Goal: Transaction & Acquisition: Subscribe to service/newsletter

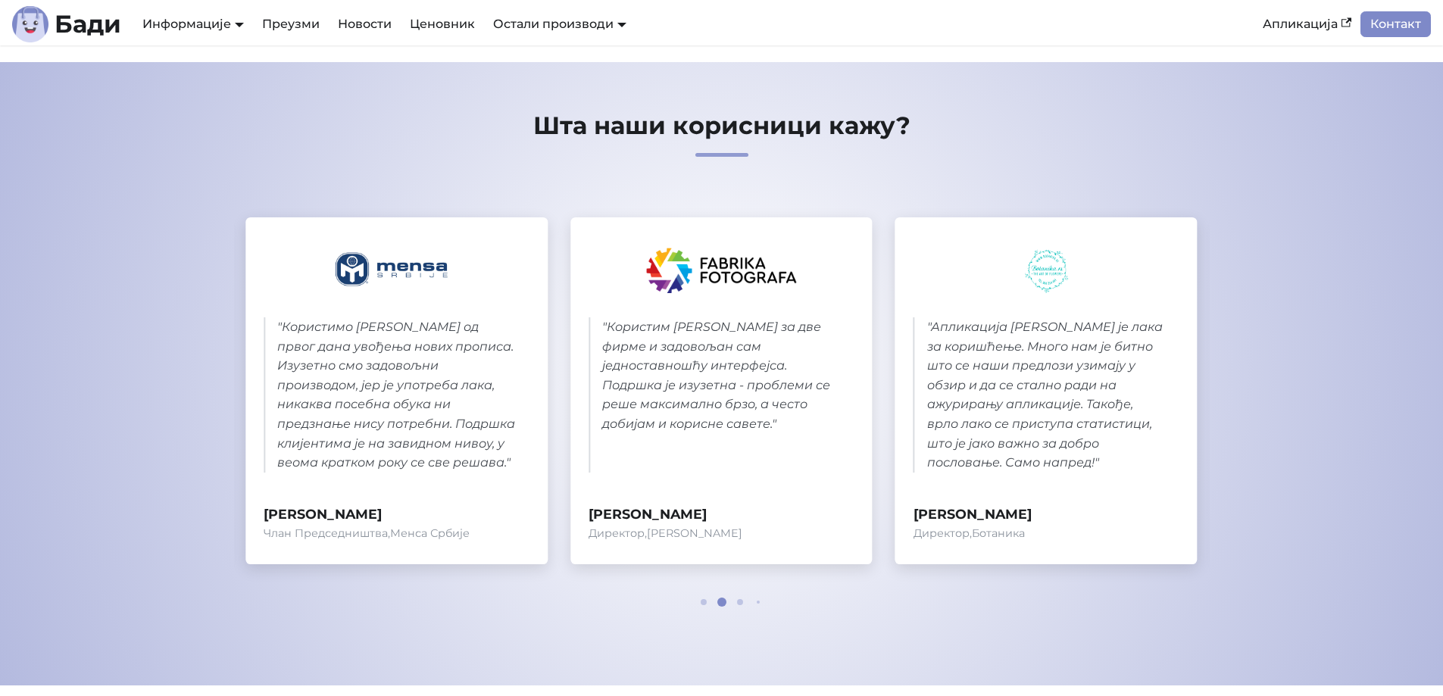
scroll to position [299, 0]
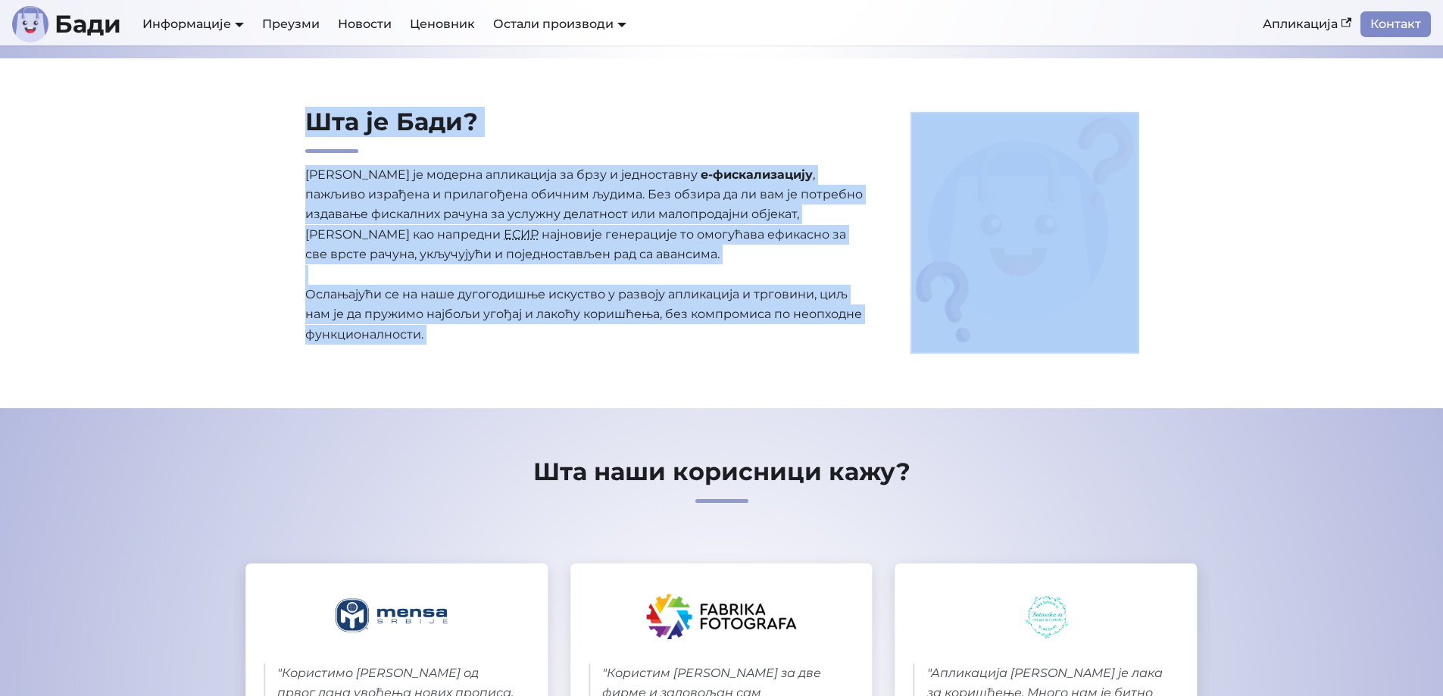
drag, startPoint x: 1442, startPoint y: 57, endPoint x: 1442, endPoint y: 81, distance: 24.2
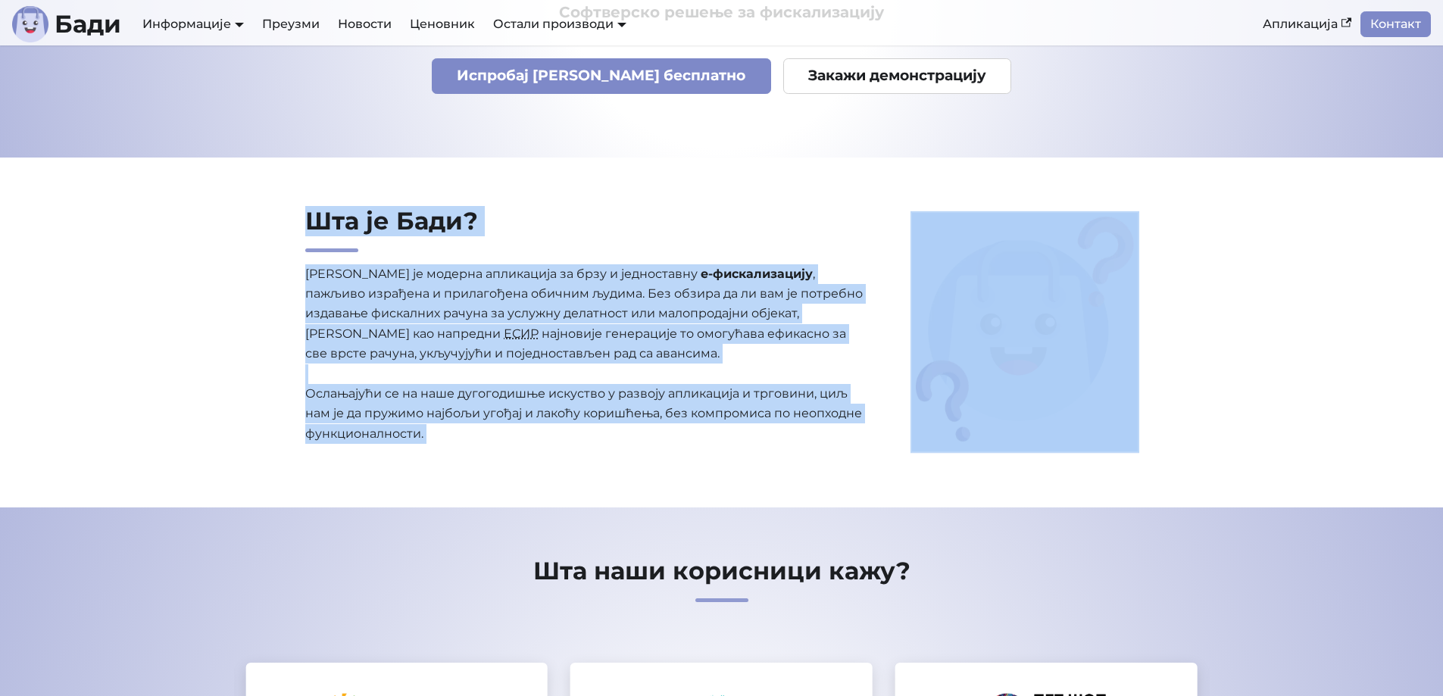
scroll to position [0, 0]
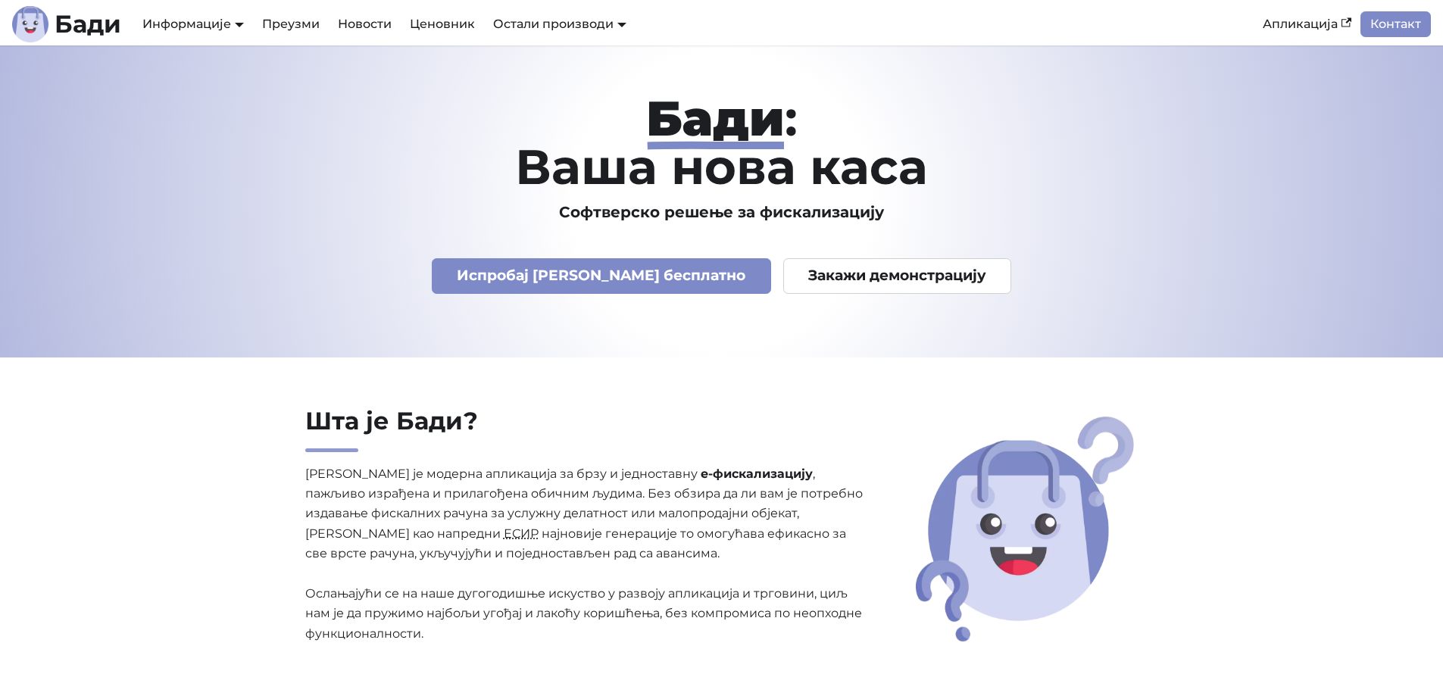
click at [1330, 195] on header "Бади : Ваша нова каса Софтверско решење за фискализацију Испробај Бади бесплатн…" at bounding box center [721, 201] width 1443 height 312
click at [617, 281] on link "Испробај Бади бесплатно" at bounding box center [601, 276] width 339 height 36
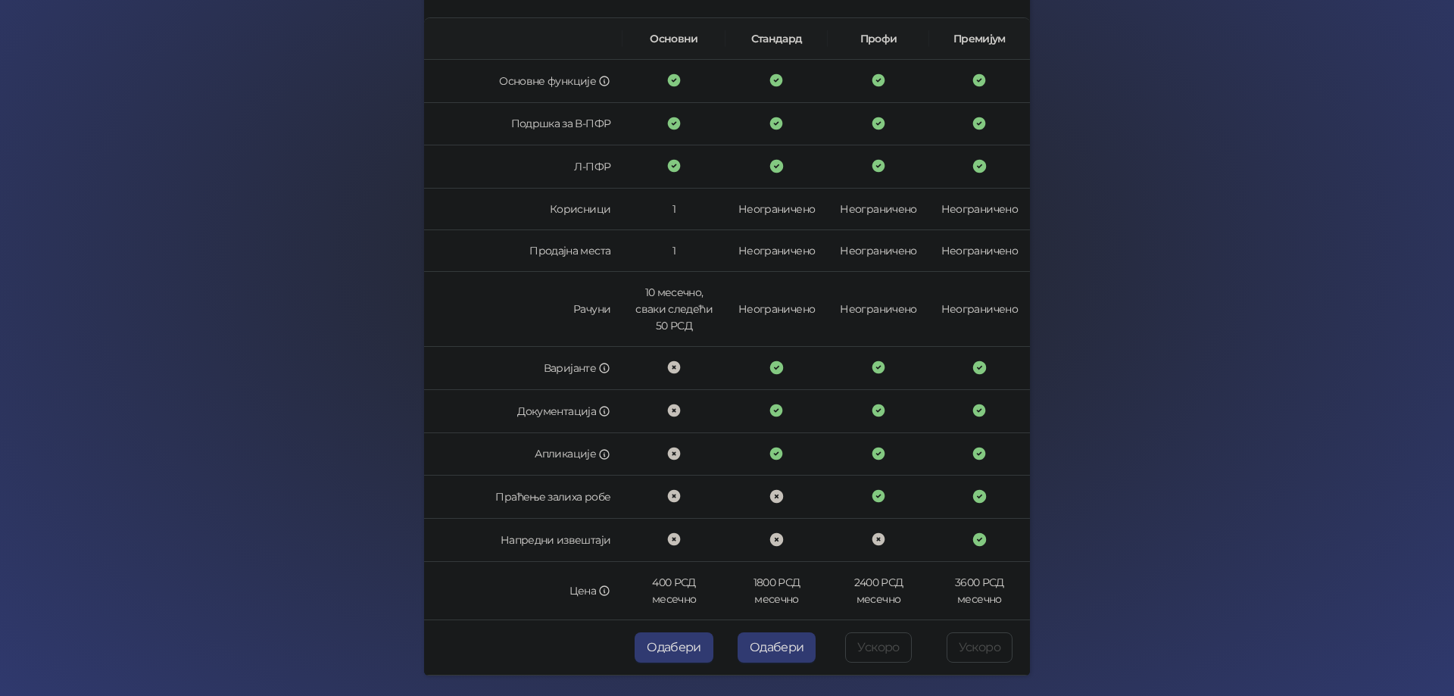
scroll to position [255, 0]
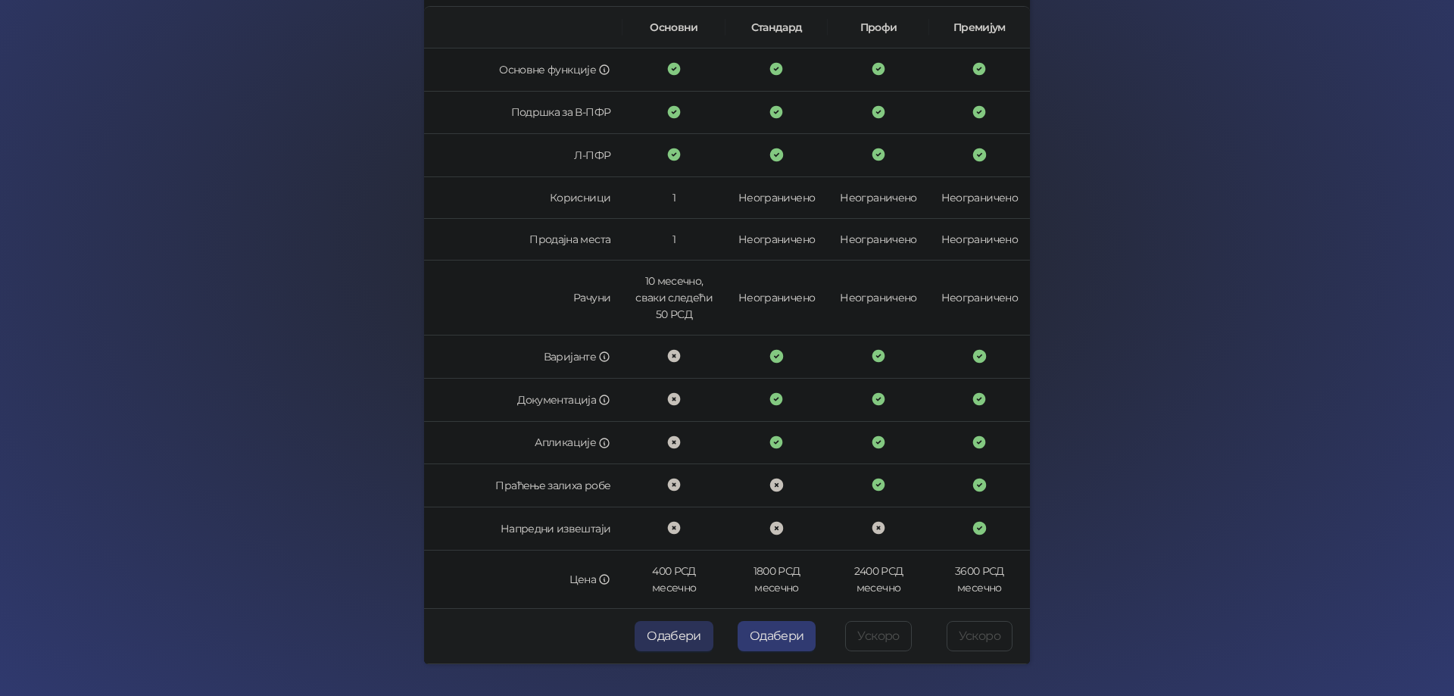
click at [667, 623] on button "Одабери" at bounding box center [674, 636] width 79 height 30
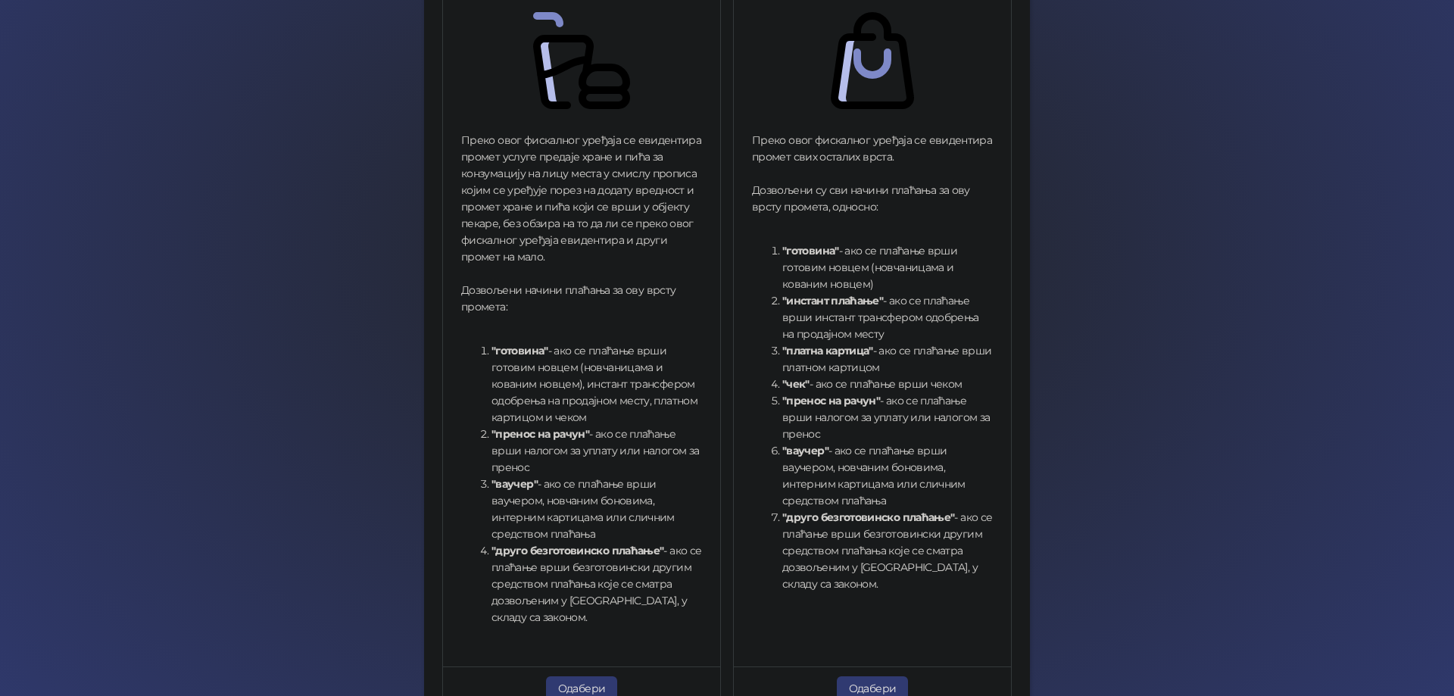
scroll to position [405, 0]
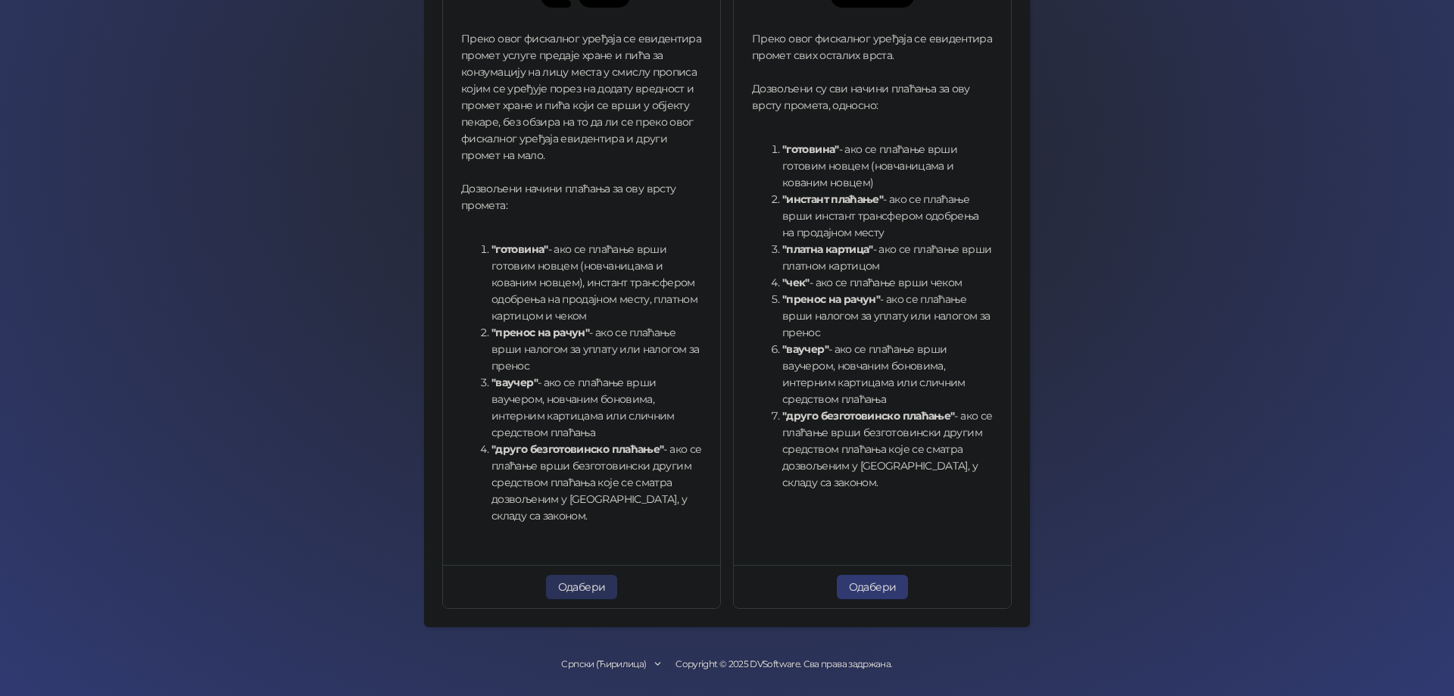
click at [570, 595] on button "Одабери" at bounding box center [582, 587] width 72 height 24
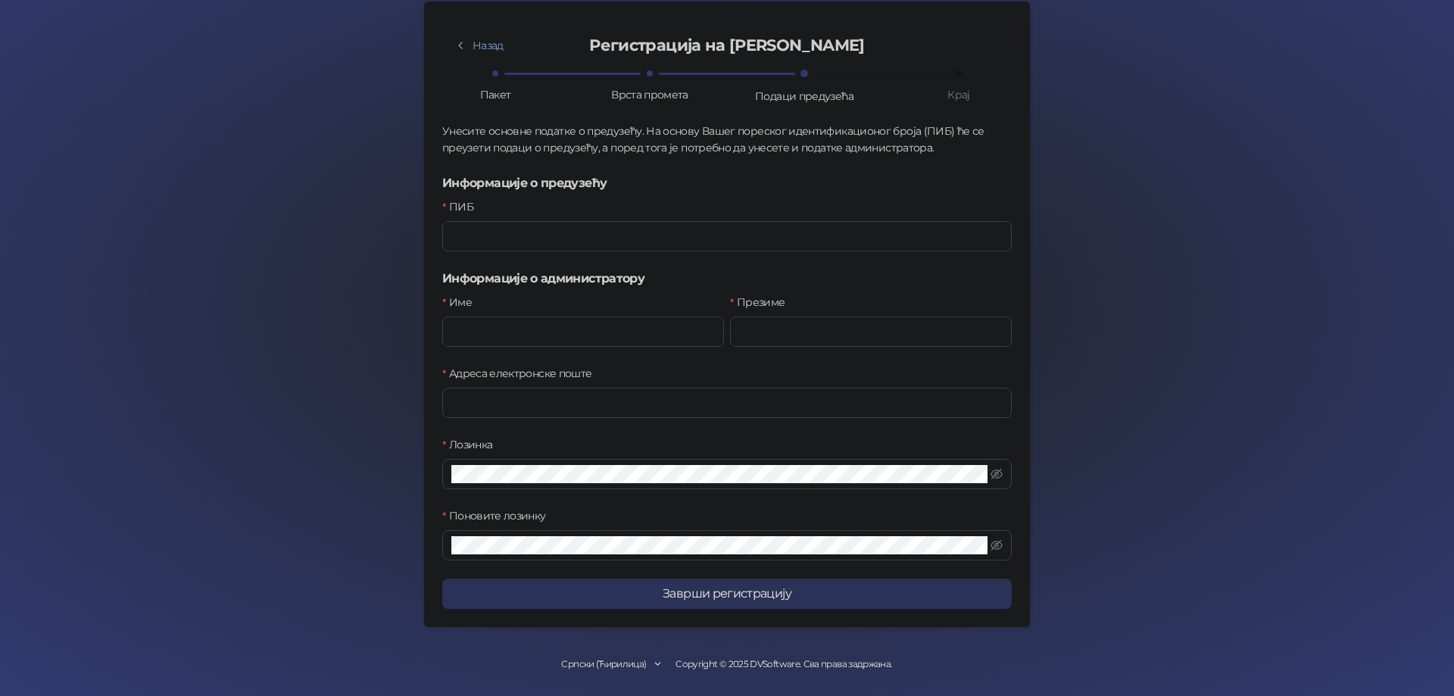
scroll to position [86, 0]
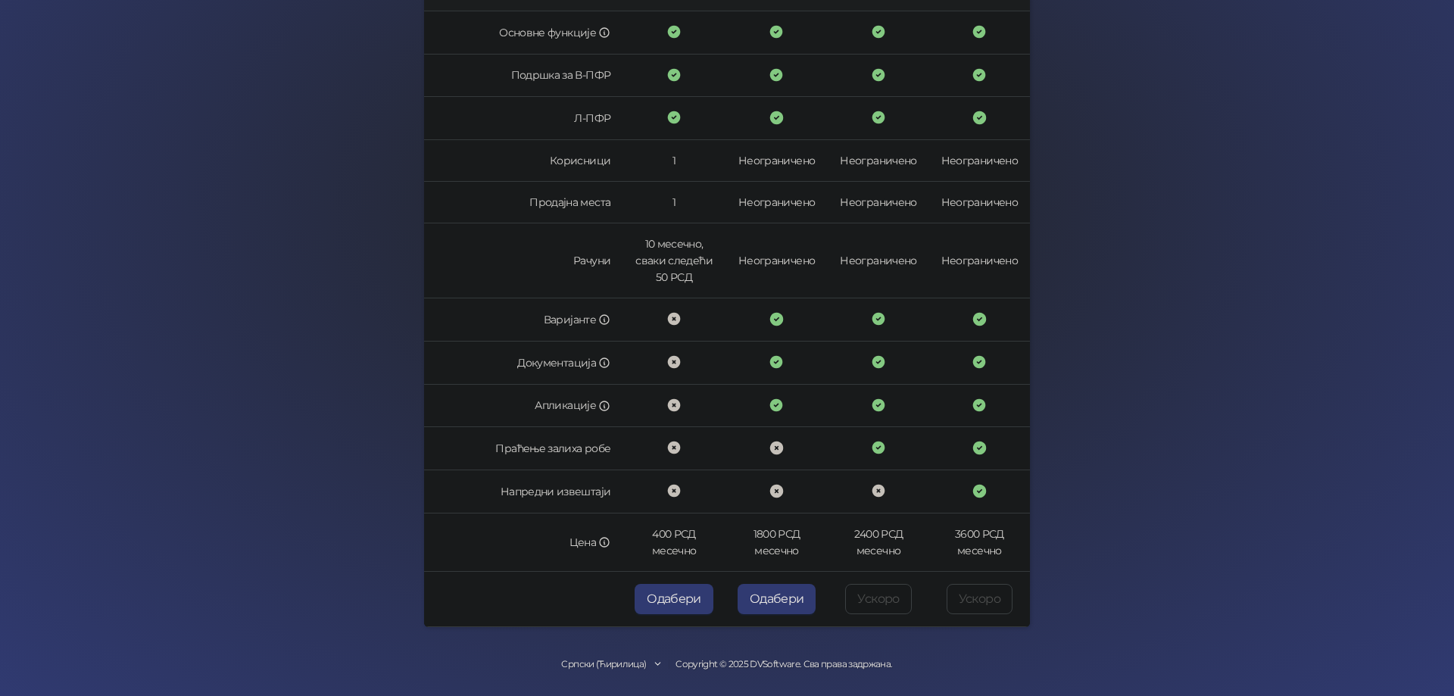
scroll to position [292, 0]
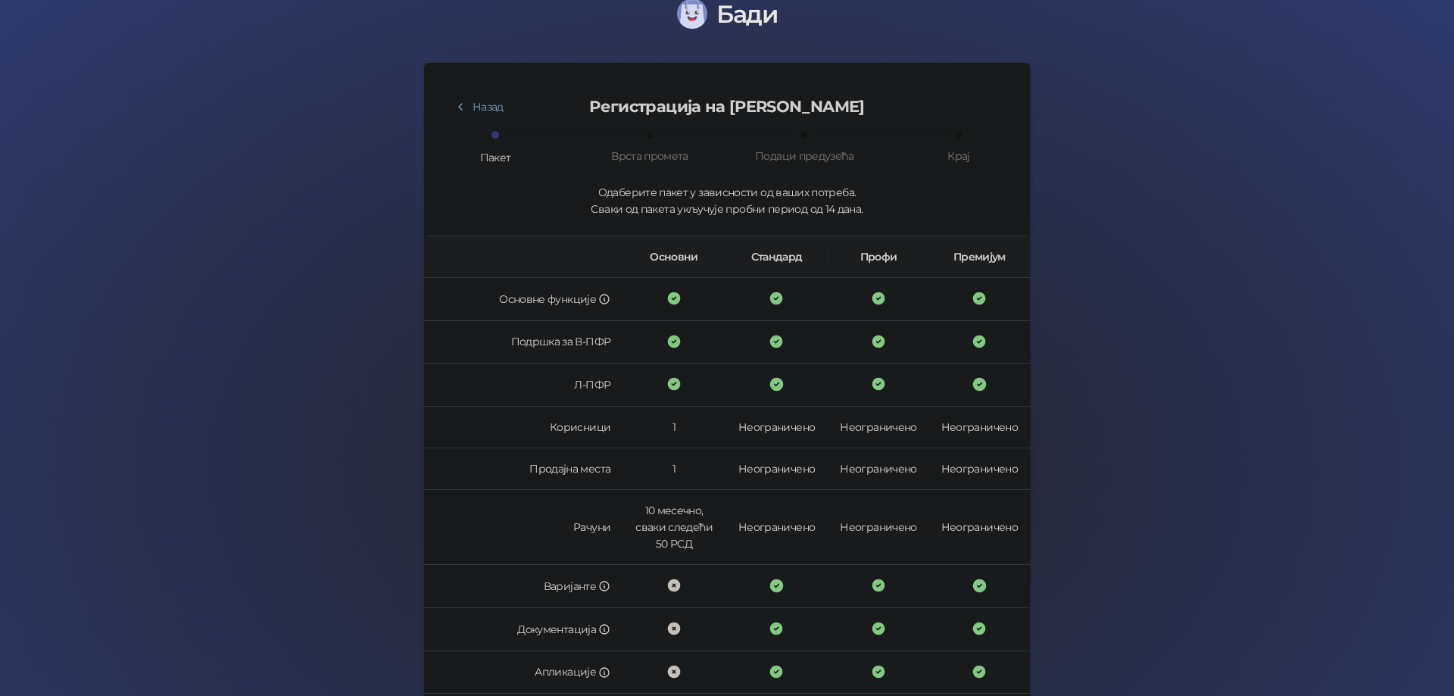
scroll to position [292, 0]
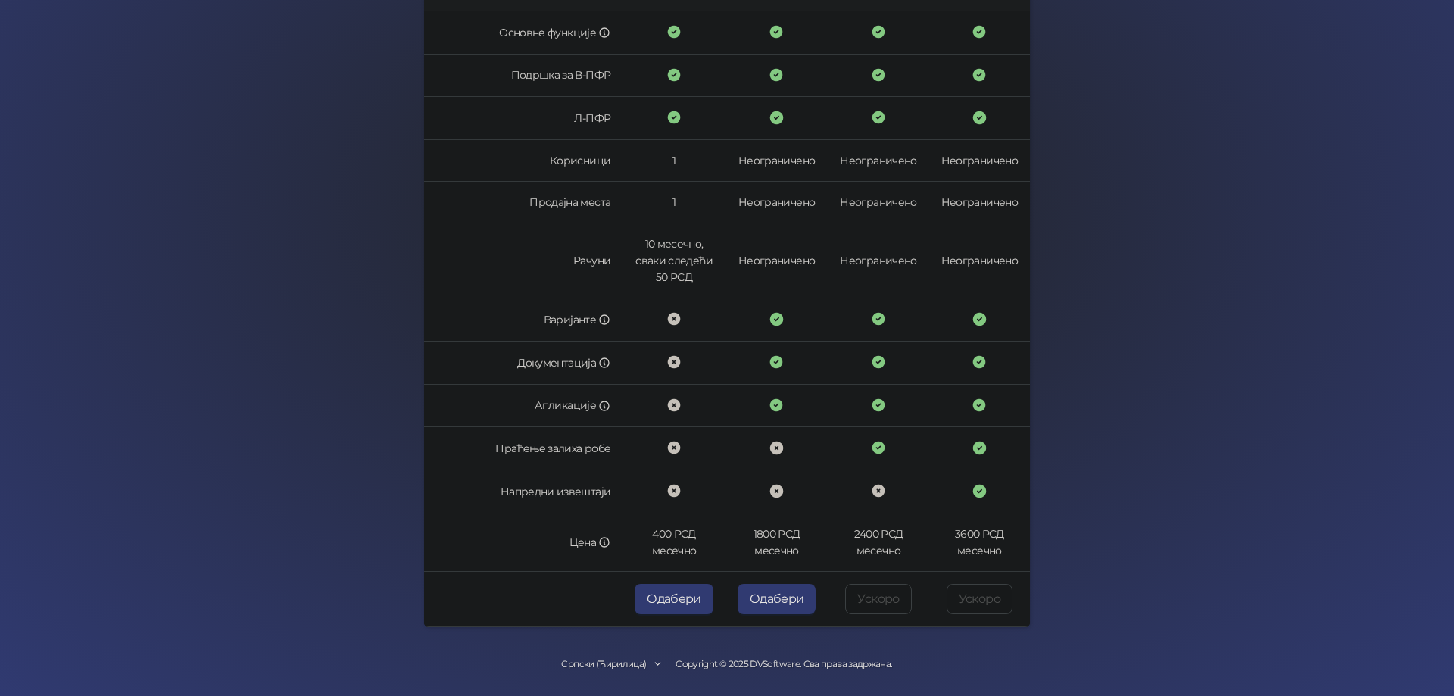
click at [1363, 369] on div "[PERSON_NAME] Назад Регистрација на [PERSON_NAME] Пакет Врста промета Подаци пр…" at bounding box center [727, 202] width 1454 height 988
